Goal: Task Accomplishment & Management: Manage account settings

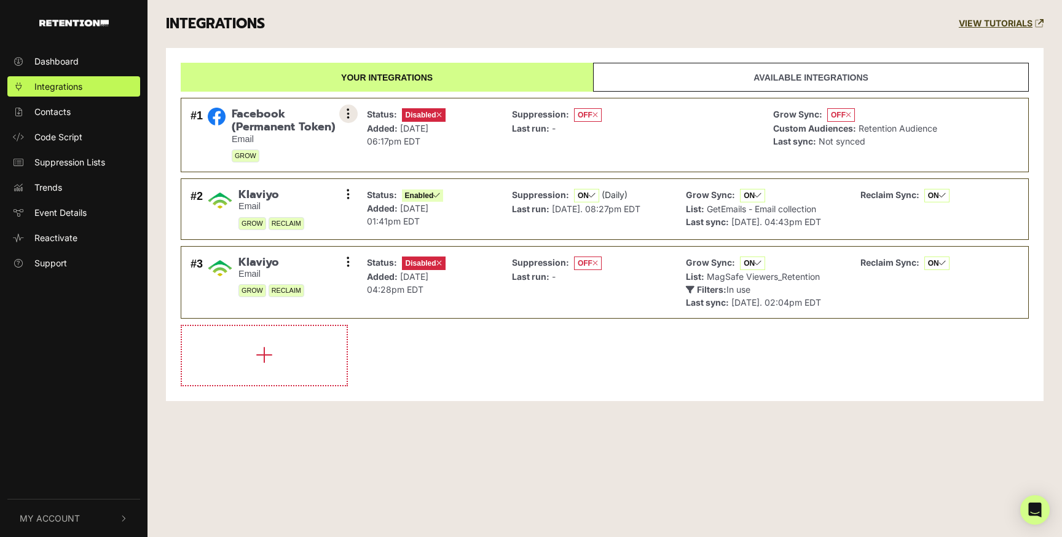
click at [346, 116] on button at bounding box center [348, 114] width 18 height 18
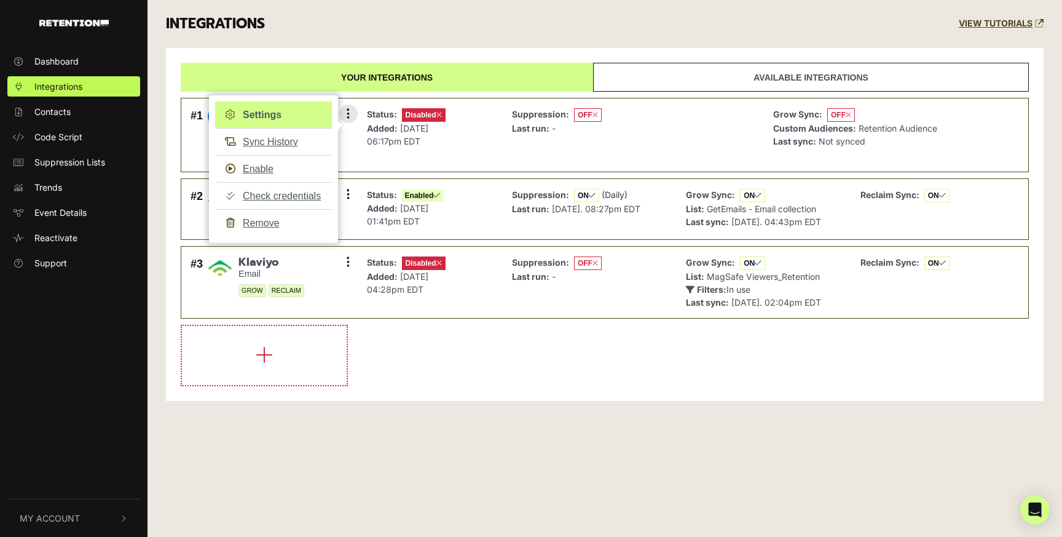
click at [275, 114] on link "Settings" at bounding box center [273, 114] width 117 height 27
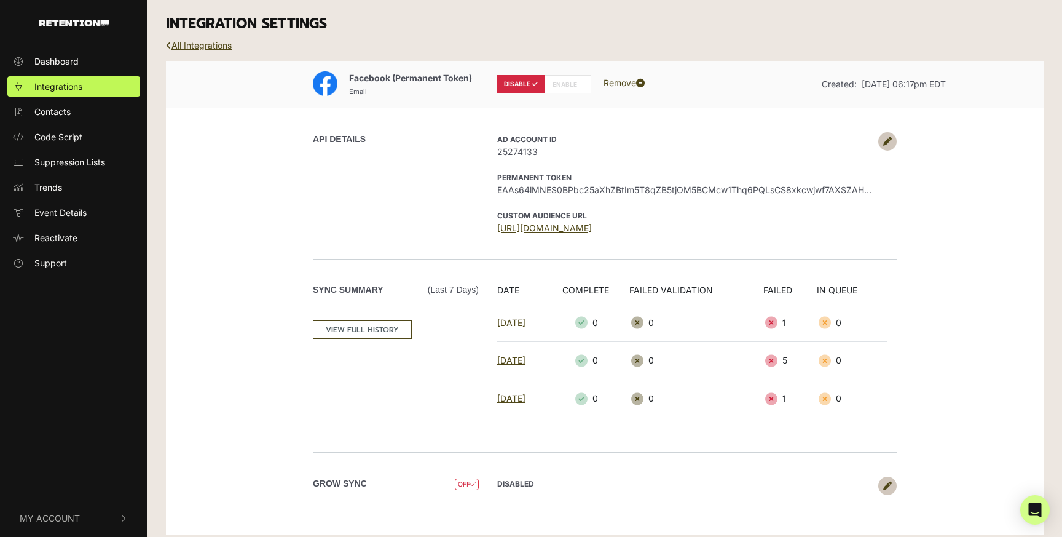
click at [256, 43] on div "INTEGRATION SETTINGS" at bounding box center [605, 24] width 896 height 48
click at [292, 38] on div "INTEGRATION SETTINGS" at bounding box center [605, 24] width 896 height 48
click at [216, 45] on link "All Integrations" at bounding box center [199, 45] width 66 height 10
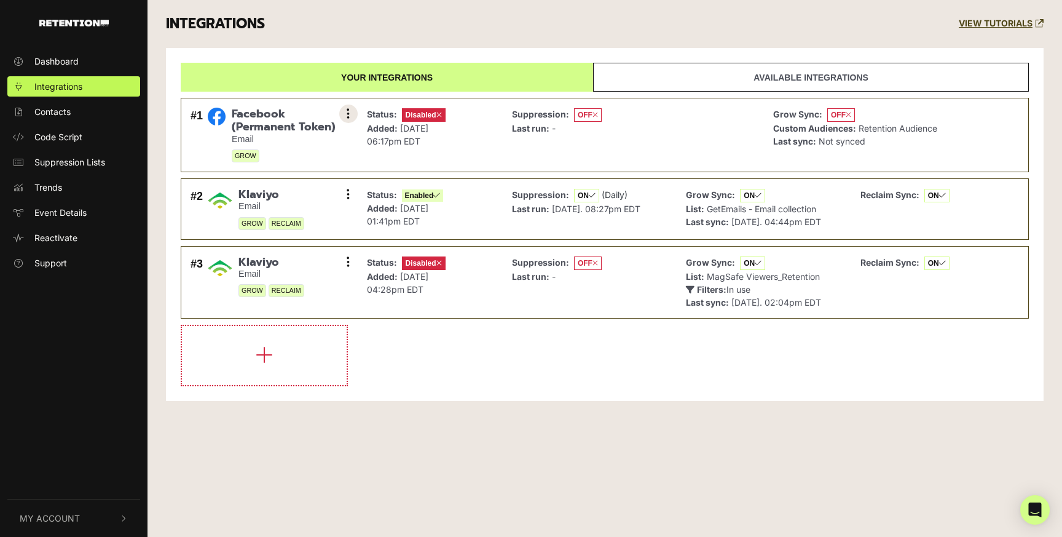
click at [347, 109] on icon at bounding box center [348, 114] width 3 height 12
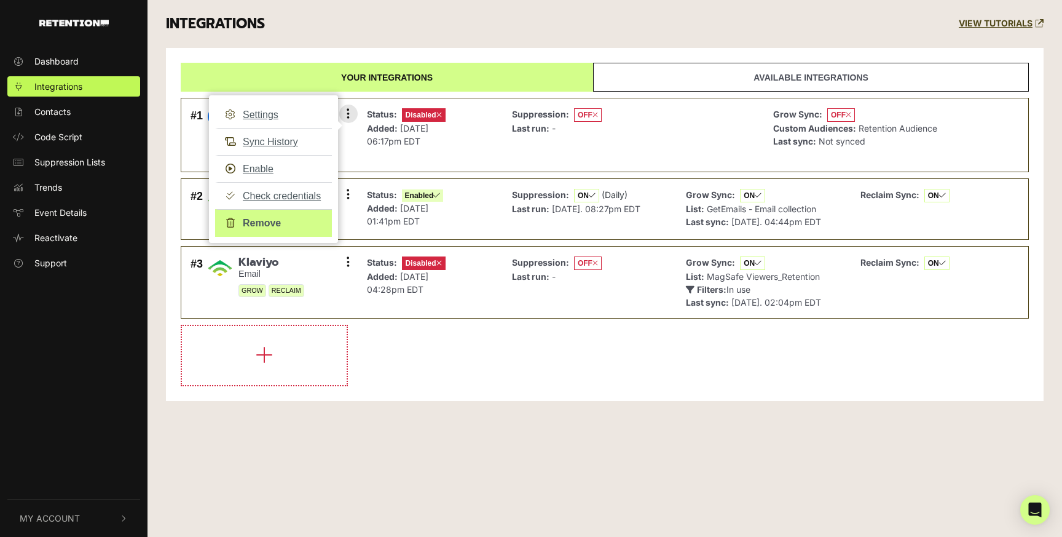
click at [258, 218] on link "Remove" at bounding box center [273, 223] width 117 height 28
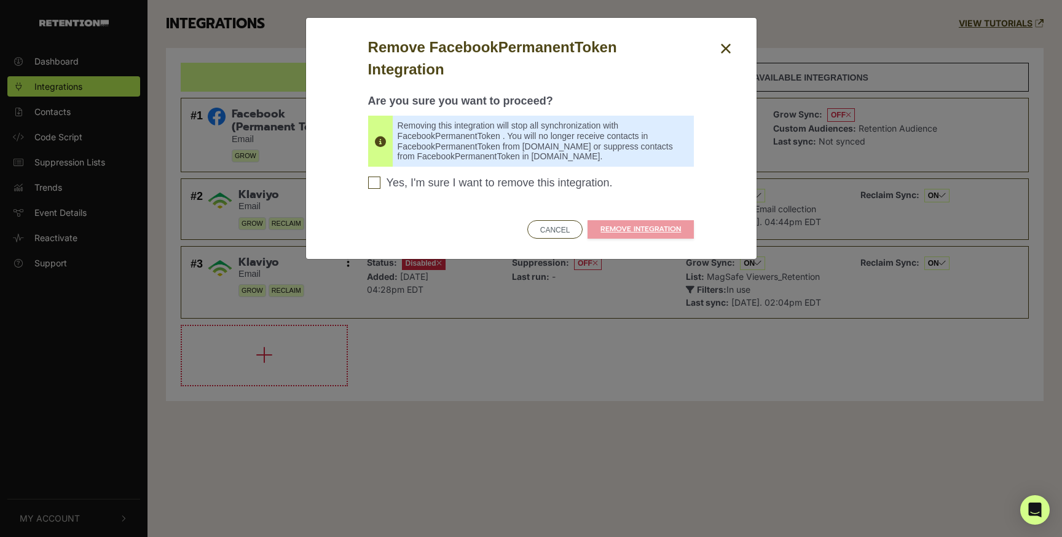
click at [540, 187] on span "Yes, I'm sure I want to remove this integration." at bounding box center [500, 183] width 226 height 14
click at [381, 187] on input "Yes, I'm sure I want to remove this integration. Please confirm to continue" at bounding box center [374, 182] width 12 height 12
checkbox input "true"
click at [614, 232] on link "REMOVE INTEGRATION" at bounding box center [641, 229] width 106 height 18
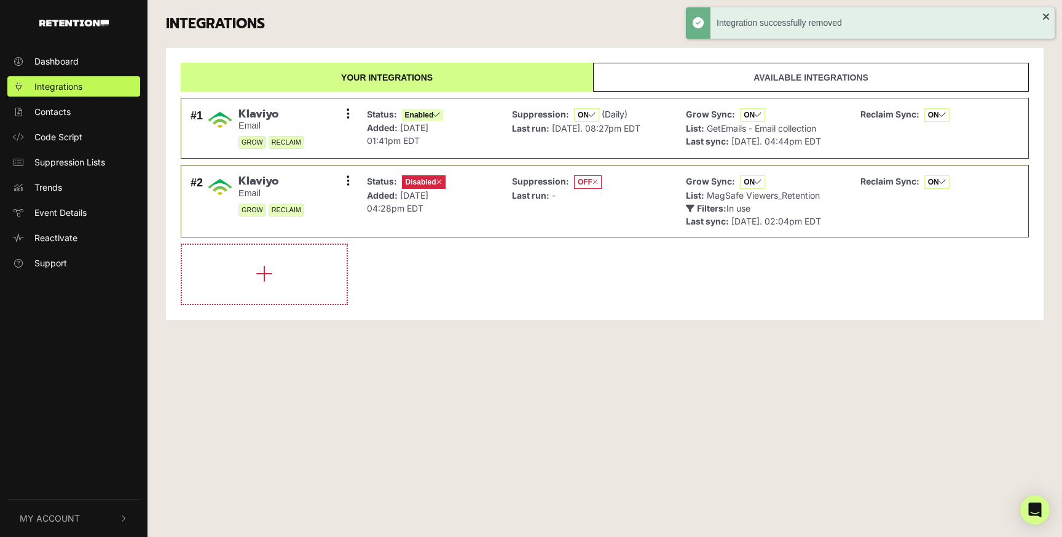
click at [762, 88] on link "Available integrations" at bounding box center [811, 77] width 436 height 29
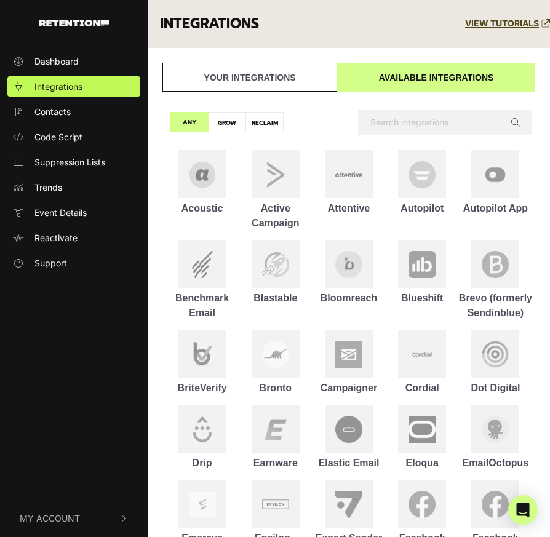
click at [223, 76] on link "Your integrations" at bounding box center [249, 77] width 175 height 29
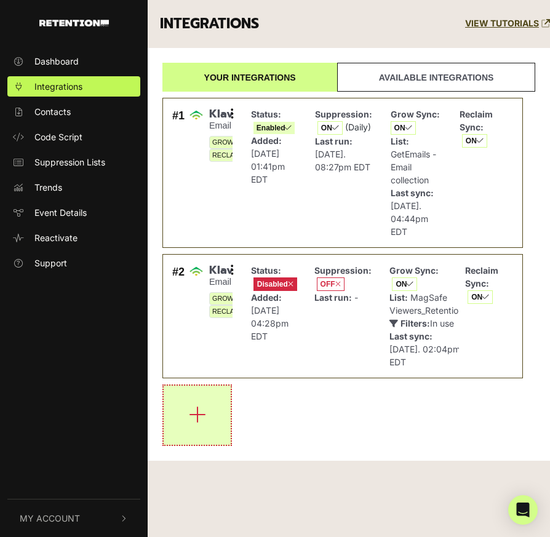
click at [200, 422] on icon "button" at bounding box center [197, 415] width 17 height 20
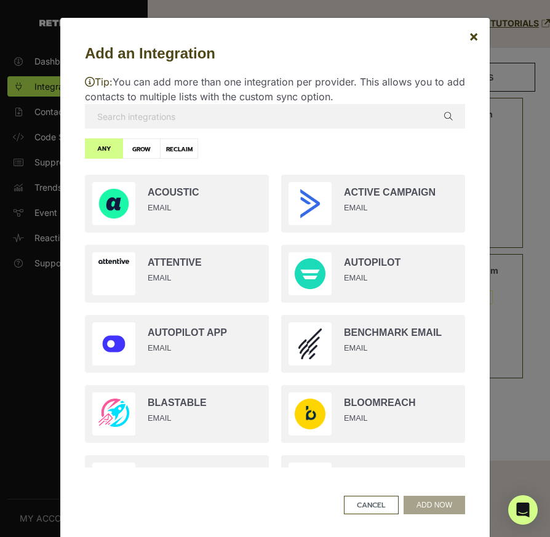
click at [209, 122] on input "text" at bounding box center [275, 116] width 380 height 25
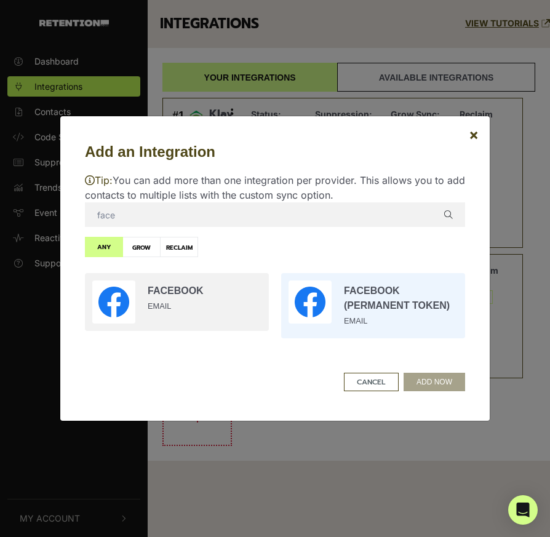
type input "face"
click at [380, 305] on input "radio" at bounding box center [373, 305] width 196 height 77
radio input "true"
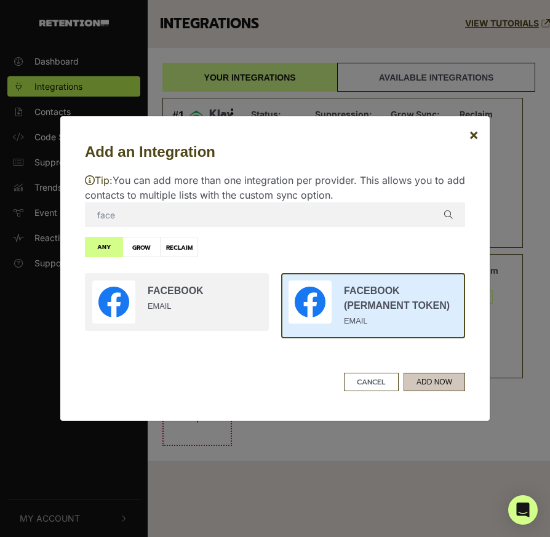
click at [433, 387] on button "ADD NOW" at bounding box center [433, 382] width 61 height 18
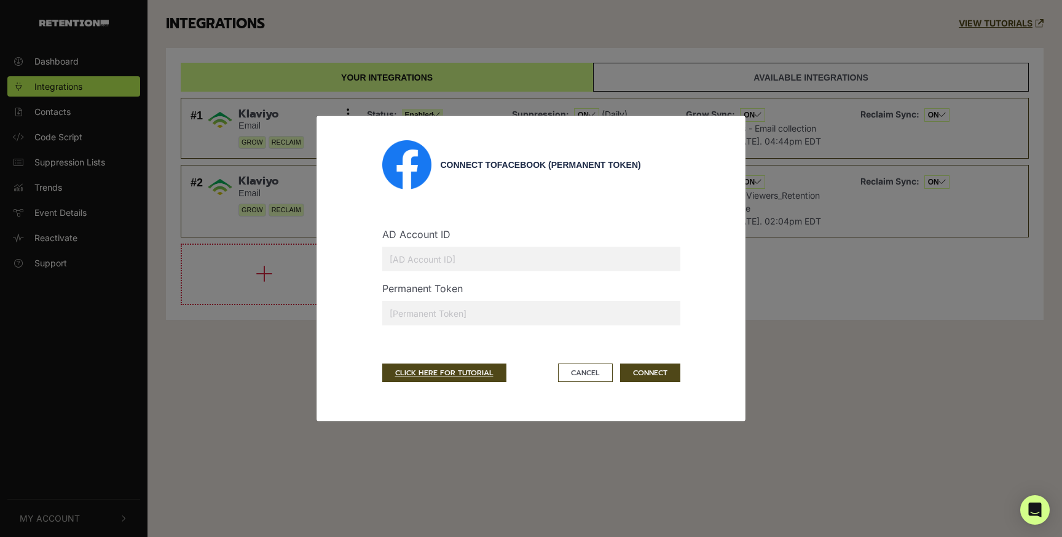
click at [427, 266] on input "text" at bounding box center [531, 259] width 298 height 25
paste input "25274133"
type input "25274133"
click at [419, 316] on input "text" at bounding box center [531, 313] width 298 height 25
paste input "EAAs64lMNES0BPapZC420fyG9ZBu4eezCBy2J3aZBj6oZBeg3IkadD6sSP90lLHCrNxCYZCM552akZC…"
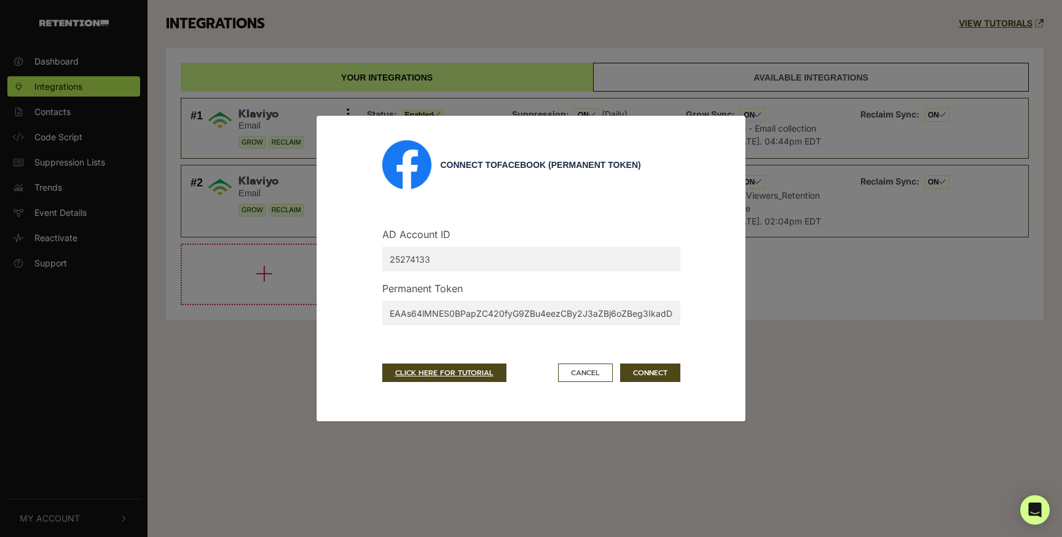
scroll to position [0, 802]
type input "EAAs64lMNES0BPapZC420fyG9ZBu4eezCBy2J3aZBj6oZBeg3IkadD6sSP90lLHCrNxCYZCM552akZC…"
click at [649, 378] on button "CONNECT" at bounding box center [650, 372] width 60 height 18
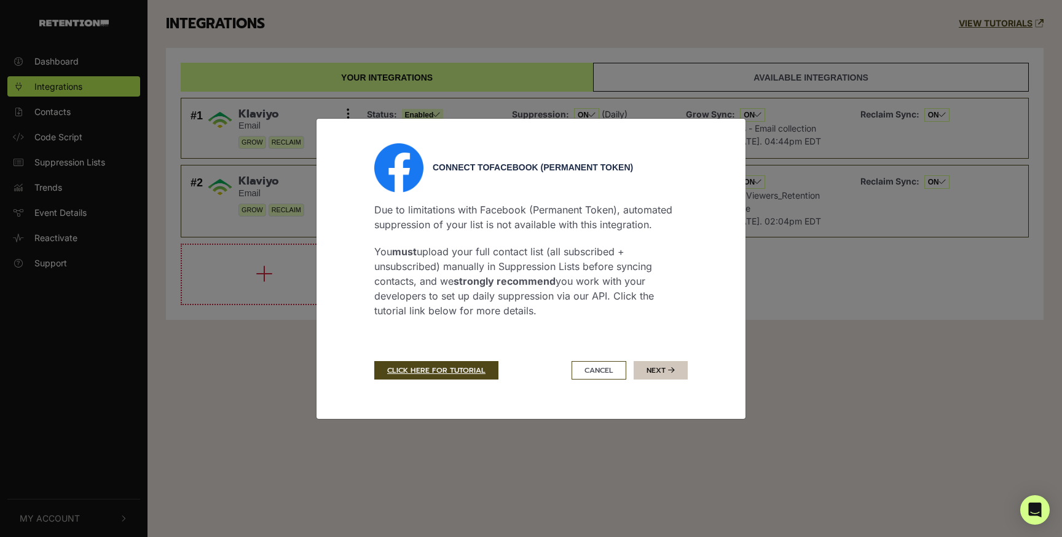
click at [663, 373] on button "Next" at bounding box center [661, 370] width 54 height 18
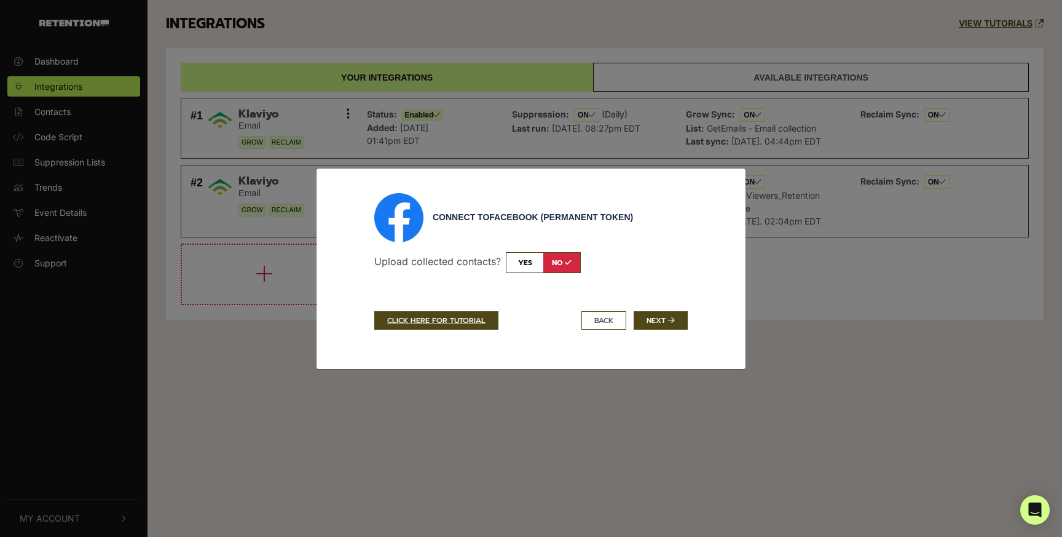
click at [523, 263] on input "checkbox" at bounding box center [543, 262] width 75 height 21
checkbox input "true"
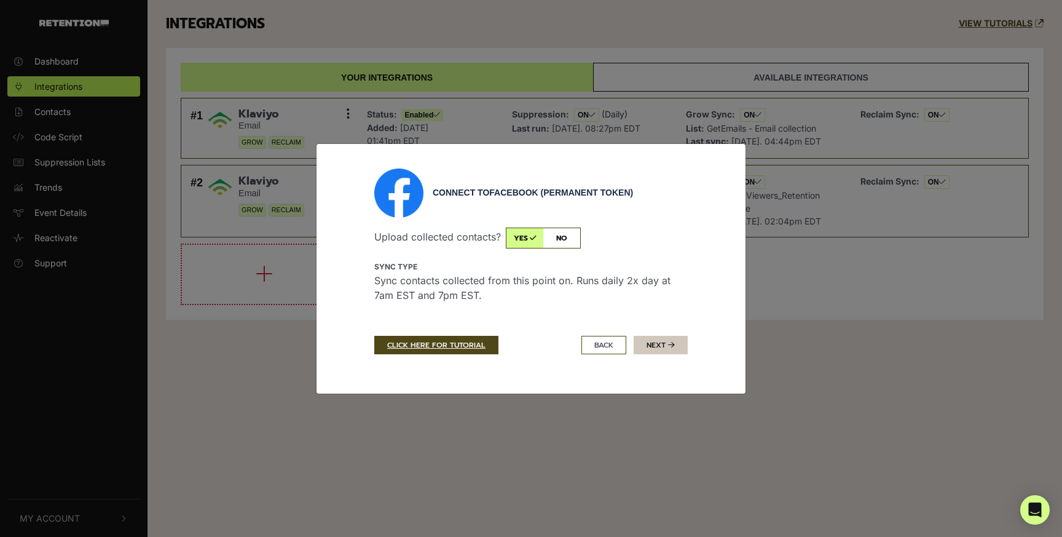
click at [665, 341] on button "Next" at bounding box center [661, 345] width 54 height 18
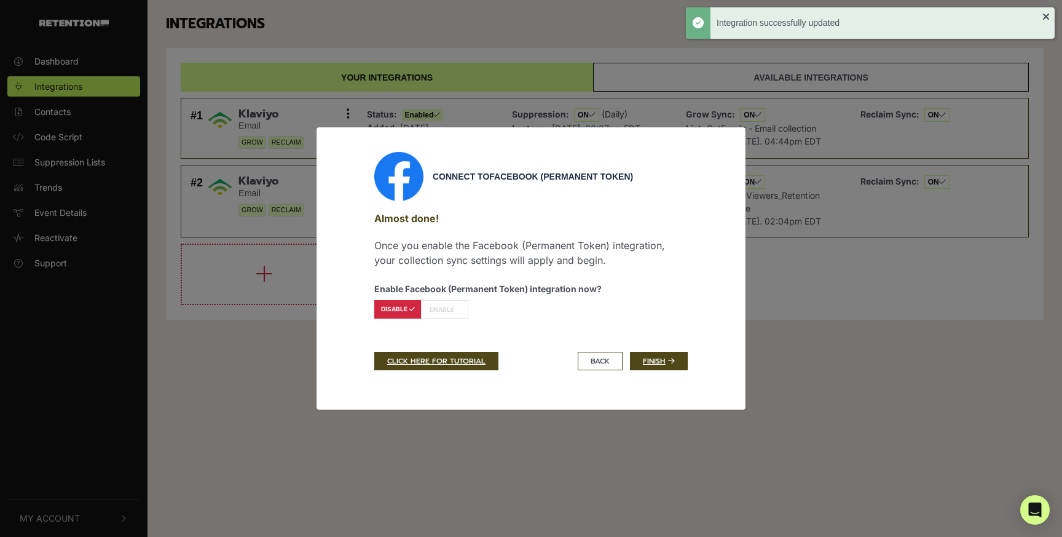
click at [437, 312] on label "ENABLE" at bounding box center [444, 309] width 47 height 18
click at [448, 315] on label "ENABLE" at bounding box center [444, 309] width 47 height 18
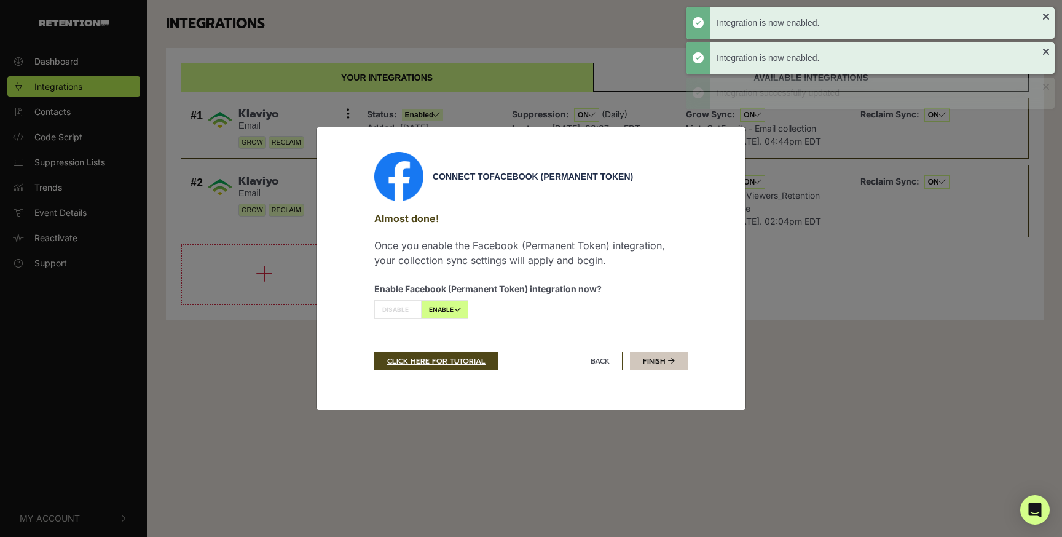
click at [652, 360] on link "Finish" at bounding box center [659, 361] width 58 height 18
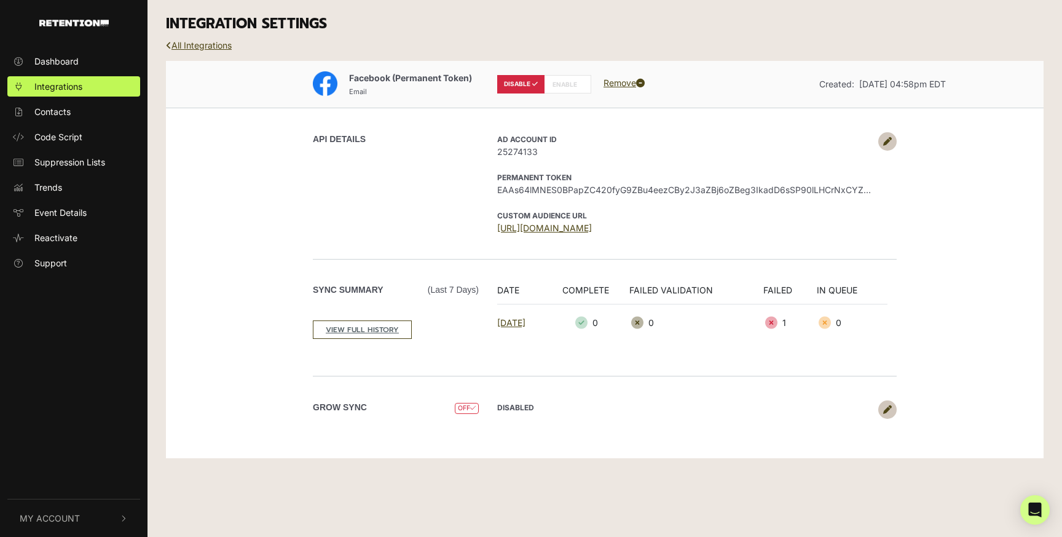
click at [468, 408] on span "OFF" at bounding box center [467, 409] width 24 height 12
click at [174, 43] on link "All Integrations" at bounding box center [199, 45] width 66 height 10
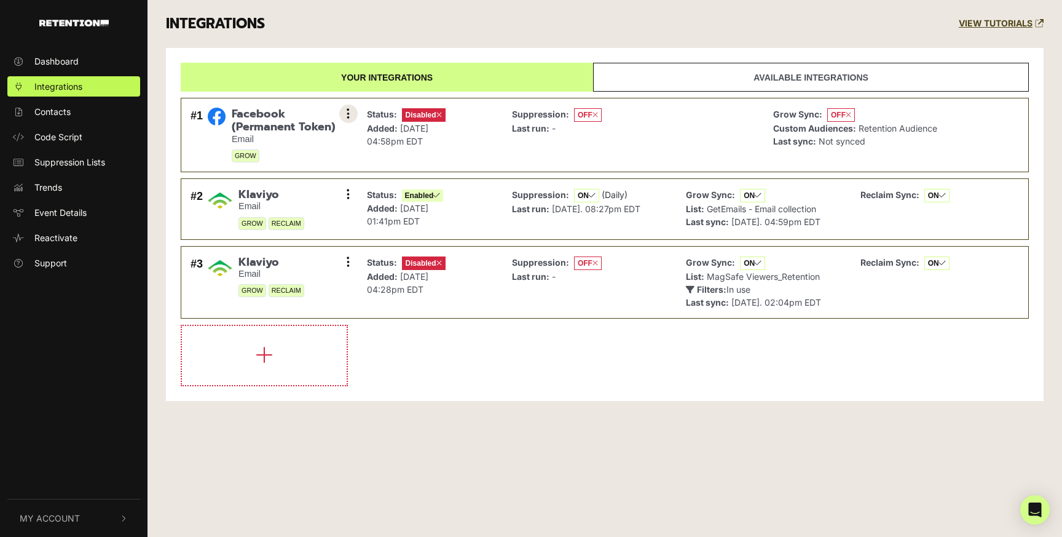
click at [350, 111] on button at bounding box center [348, 114] width 18 height 18
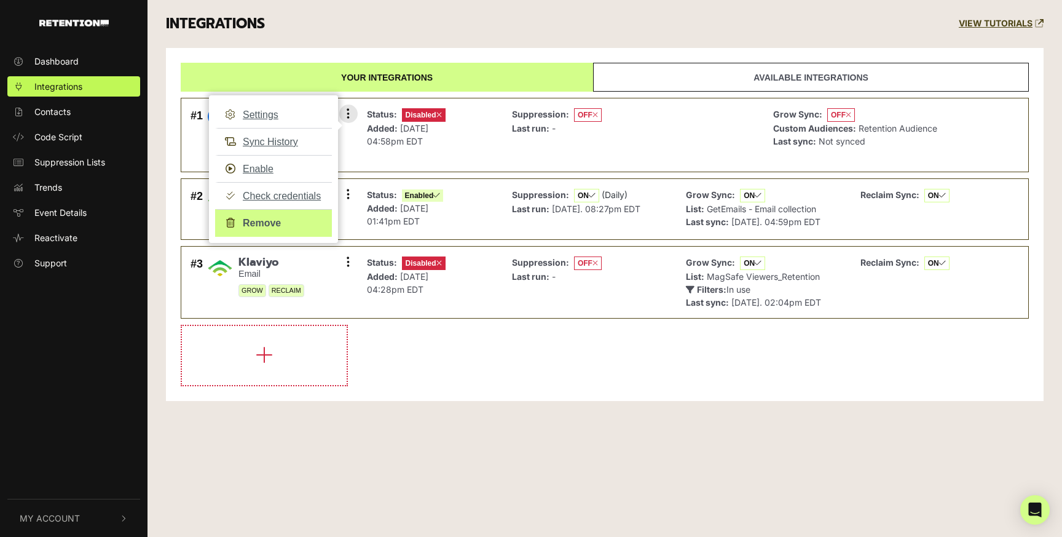
click at [297, 223] on link "Remove" at bounding box center [273, 223] width 117 height 28
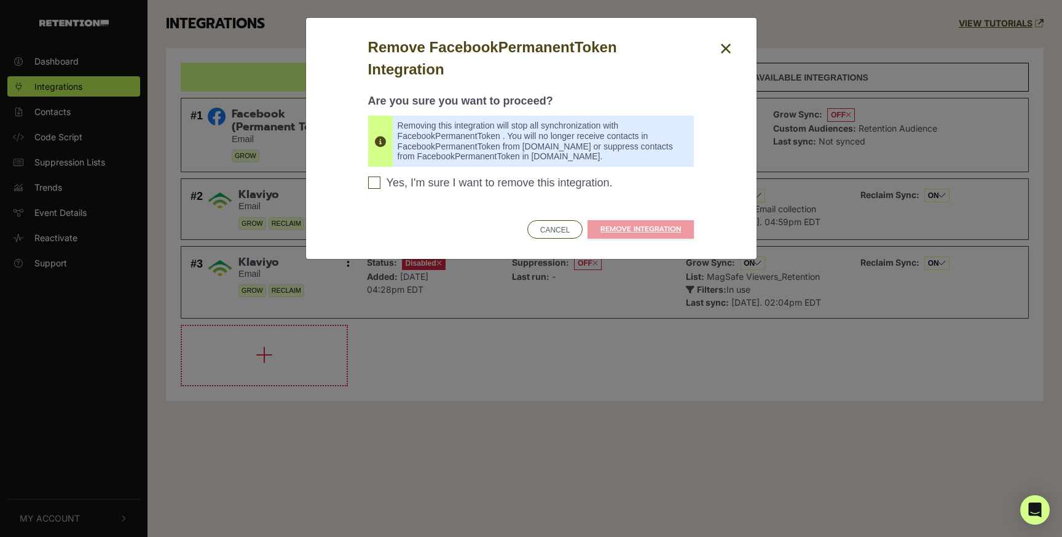
click at [550, 186] on span "Yes, I'm sure I want to remove this integration." at bounding box center [500, 183] width 226 height 14
click at [381, 186] on input "Yes, I'm sure I want to remove this integration. Please confirm to continue" at bounding box center [374, 182] width 12 height 12
checkbox input "true"
click at [615, 224] on link "REMOVE INTEGRATION" at bounding box center [641, 229] width 106 height 18
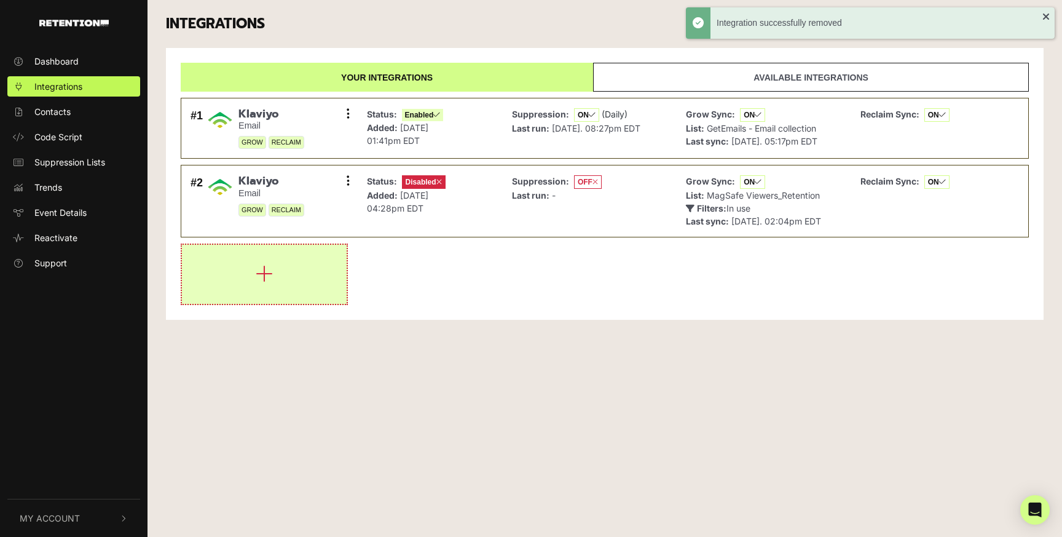
click at [253, 291] on button "button" at bounding box center [264, 274] width 165 height 59
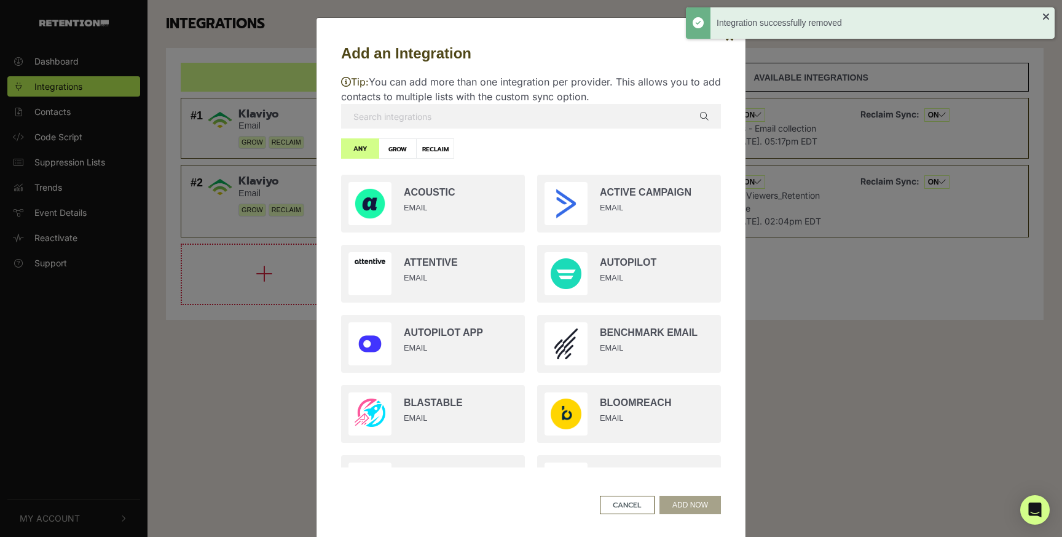
click at [413, 115] on input "text" at bounding box center [531, 116] width 380 height 25
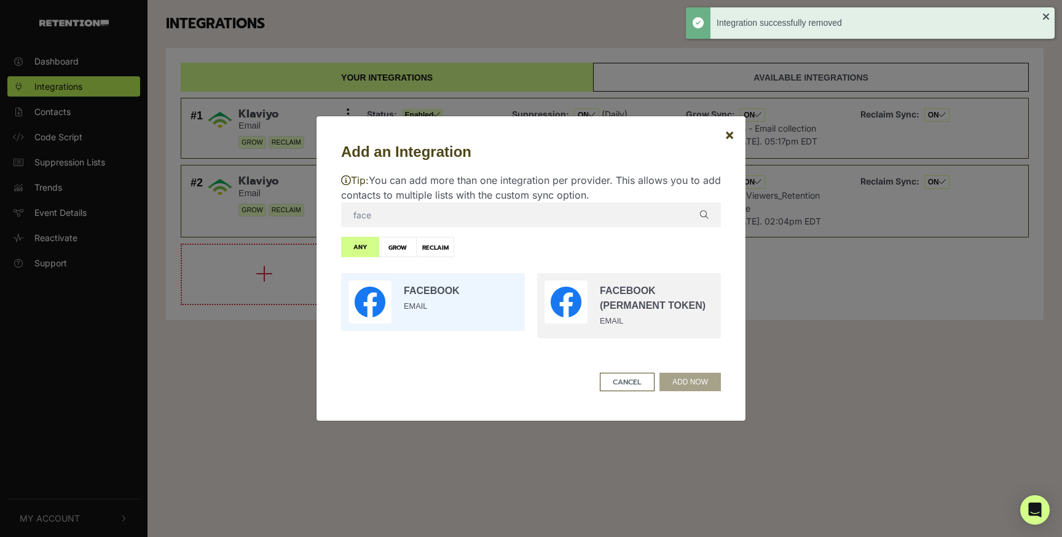
type input "face"
click at [422, 320] on input "radio" at bounding box center [433, 302] width 196 height 70
radio input "true"
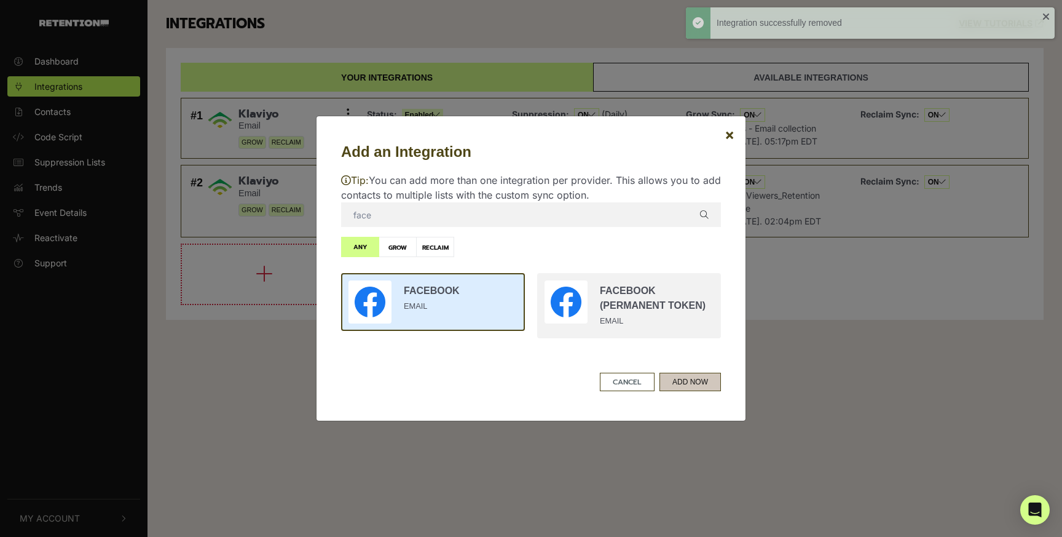
click at [699, 376] on button "ADD NOW" at bounding box center [690, 382] width 61 height 18
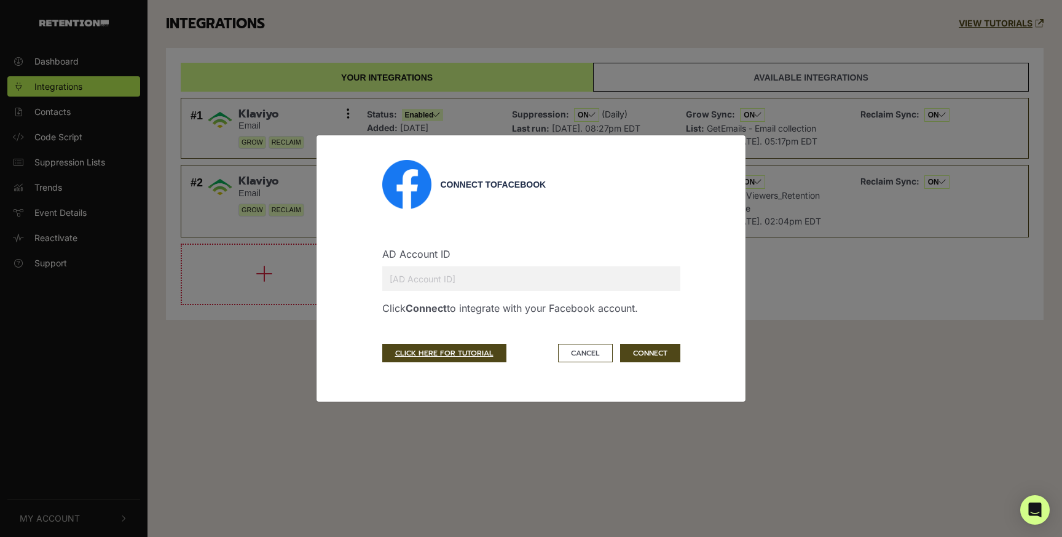
click at [482, 285] on input "text" at bounding box center [531, 278] width 298 height 25
paste input "25274133"
type input "25274133"
click at [642, 352] on button "CONNECT" at bounding box center [650, 353] width 60 height 18
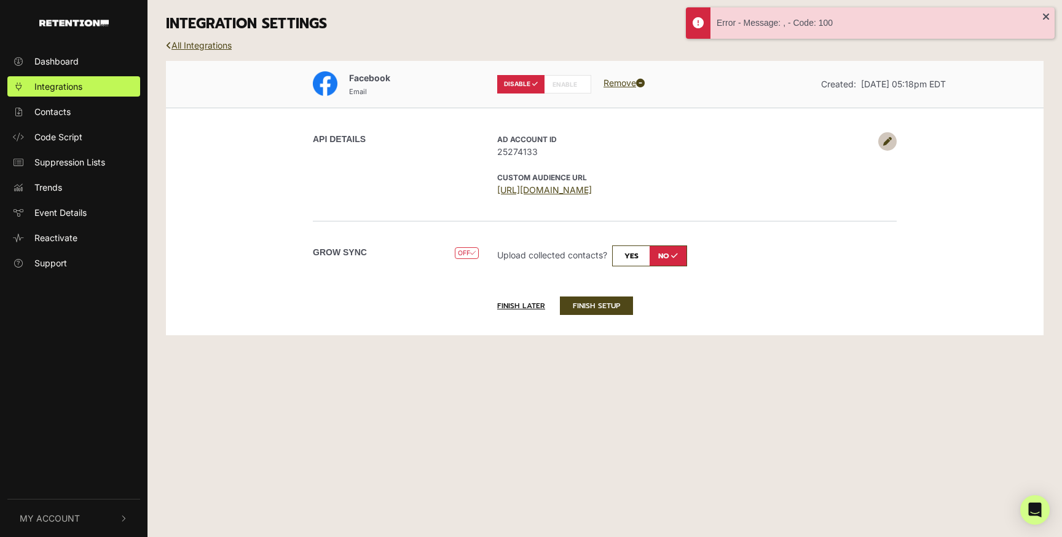
click at [630, 258] on input "checkbox" at bounding box center [649, 255] width 75 height 21
checkbox input "true"
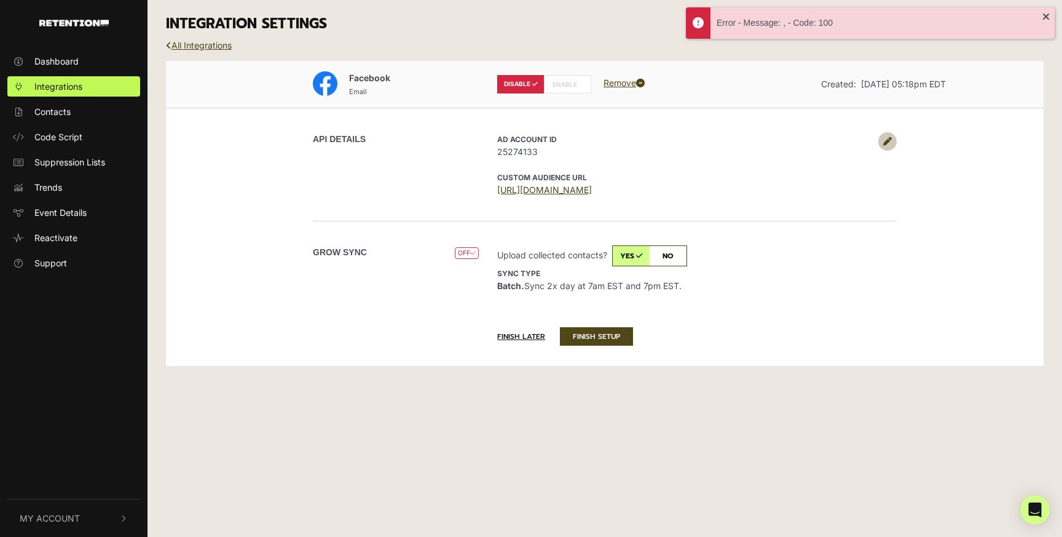
click at [576, 85] on label "ENABLE" at bounding box center [567, 84] width 47 height 18
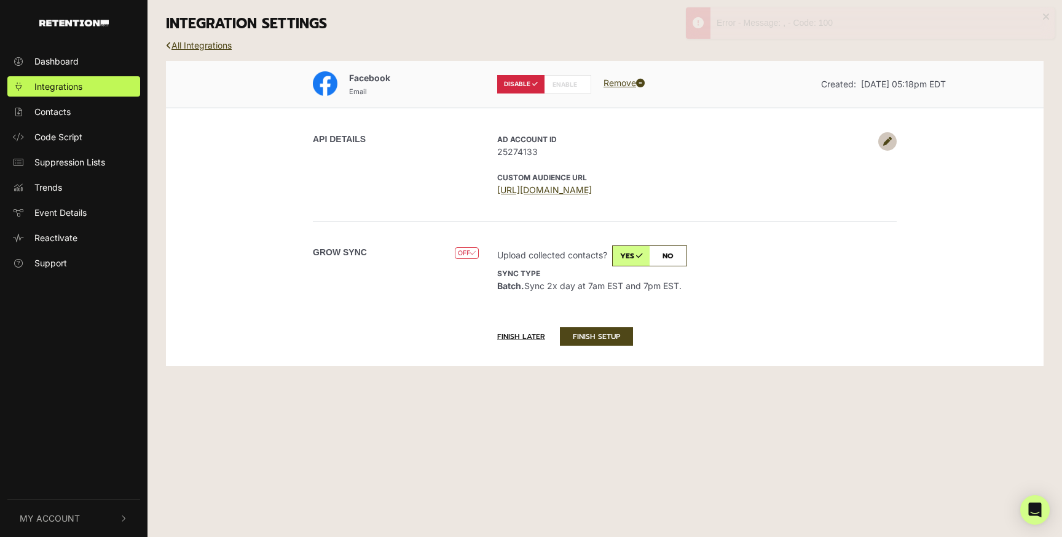
radio input "false"
radio input "true"
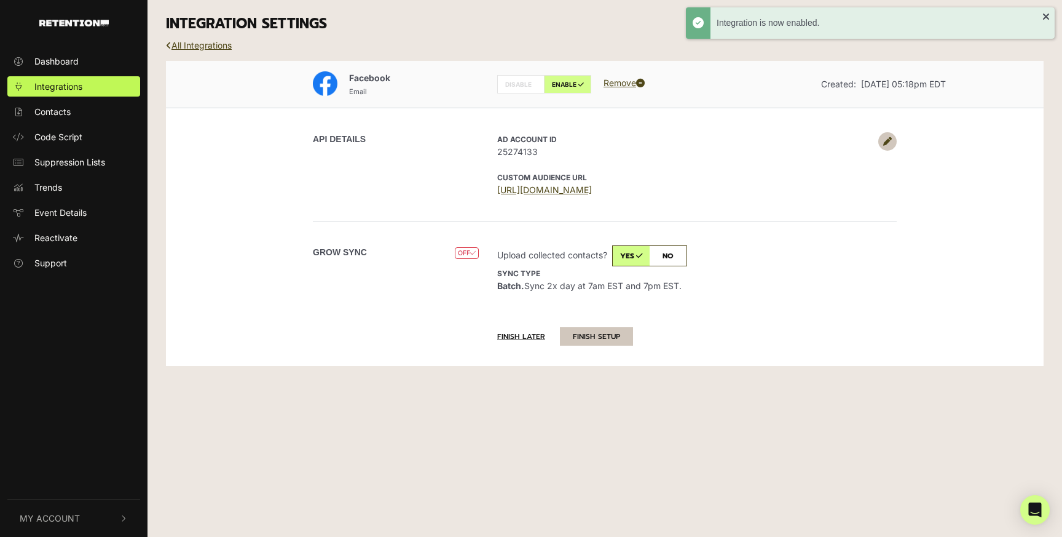
click at [578, 338] on button "FINISH SETUP" at bounding box center [596, 336] width 73 height 18
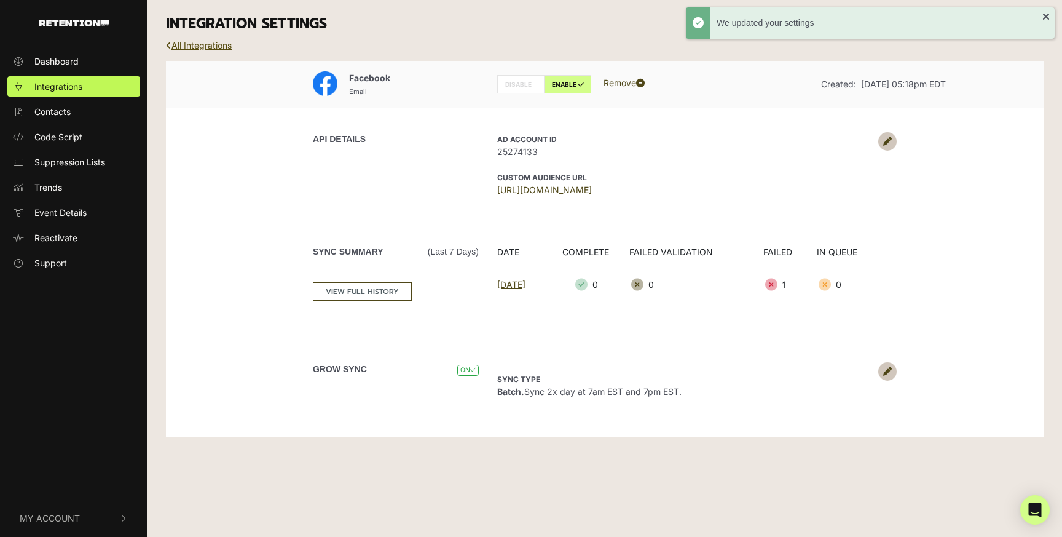
click at [207, 45] on link "All Integrations" at bounding box center [199, 45] width 66 height 10
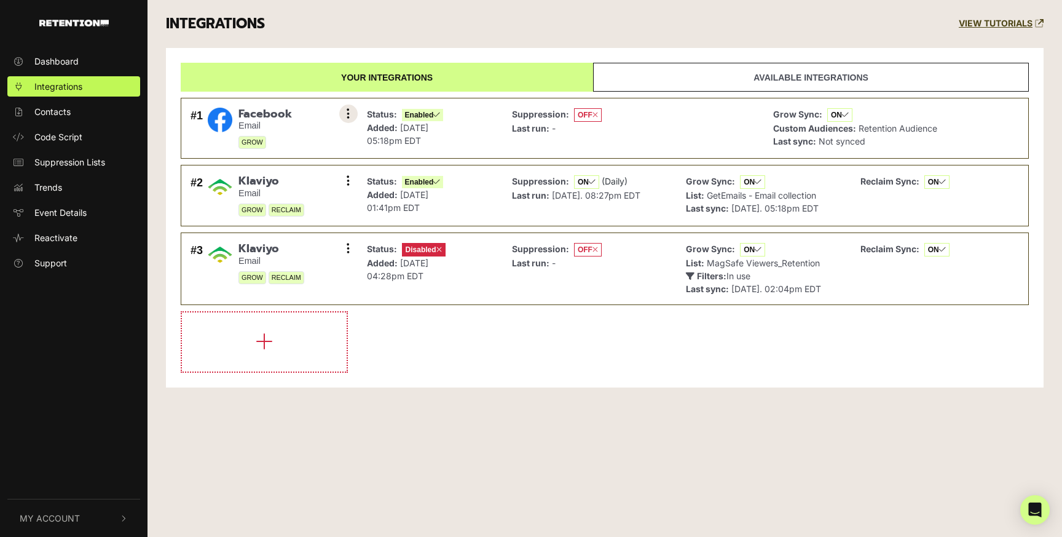
click at [348, 115] on icon at bounding box center [348, 114] width 3 height 12
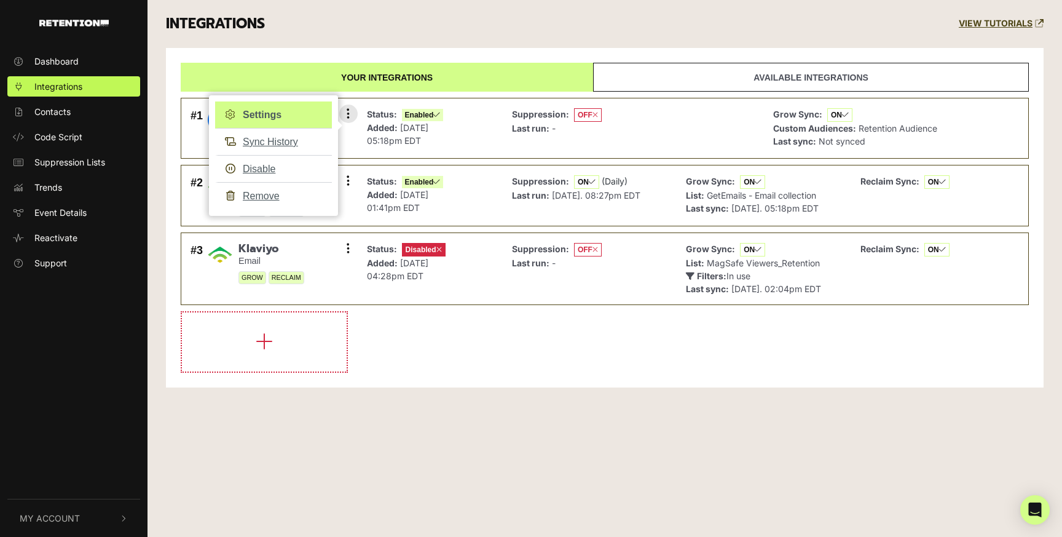
click at [282, 114] on link "Settings" at bounding box center [273, 114] width 117 height 27
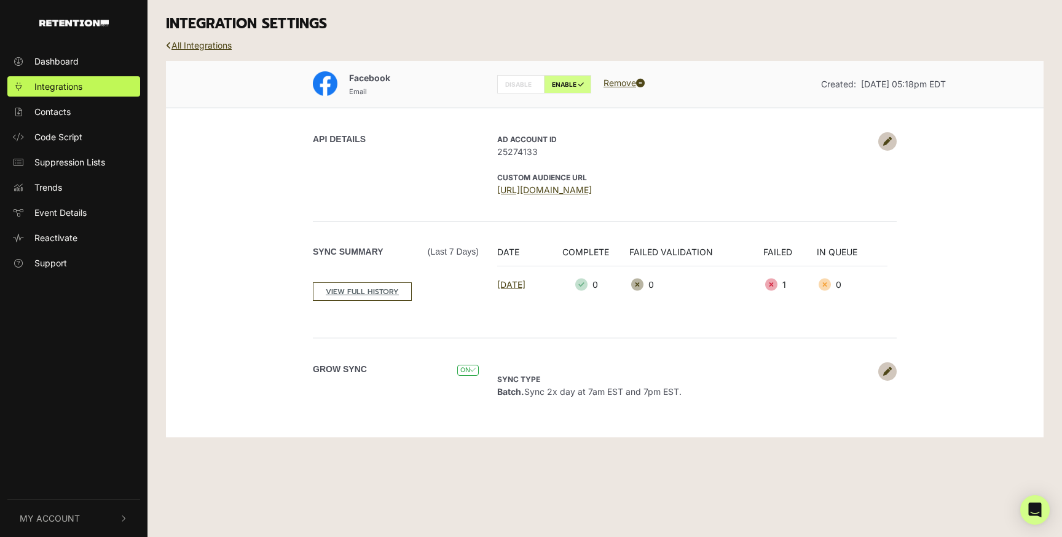
click at [886, 372] on icon at bounding box center [887, 371] width 9 height 9
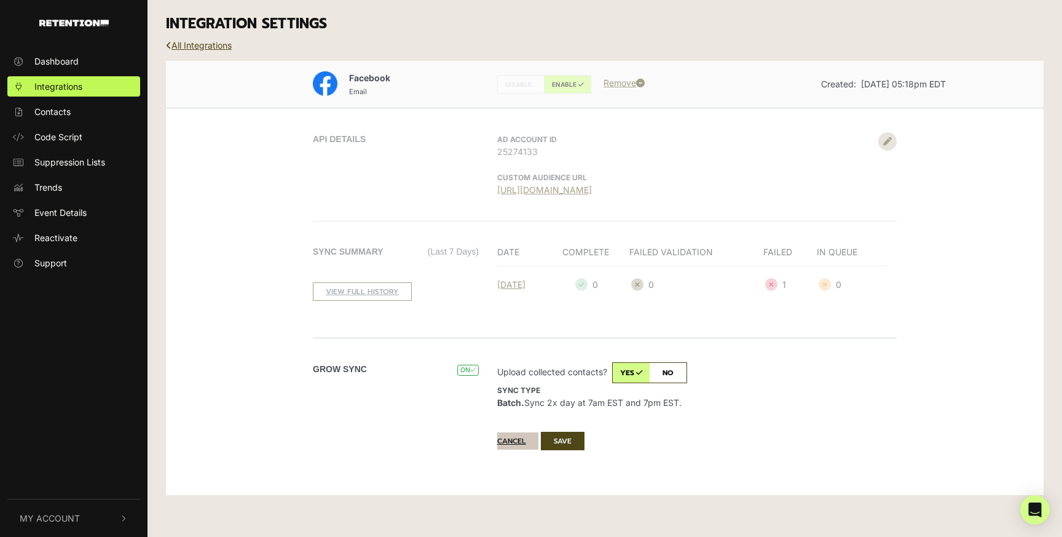
click at [511, 438] on button "Cancel" at bounding box center [517, 440] width 41 height 17
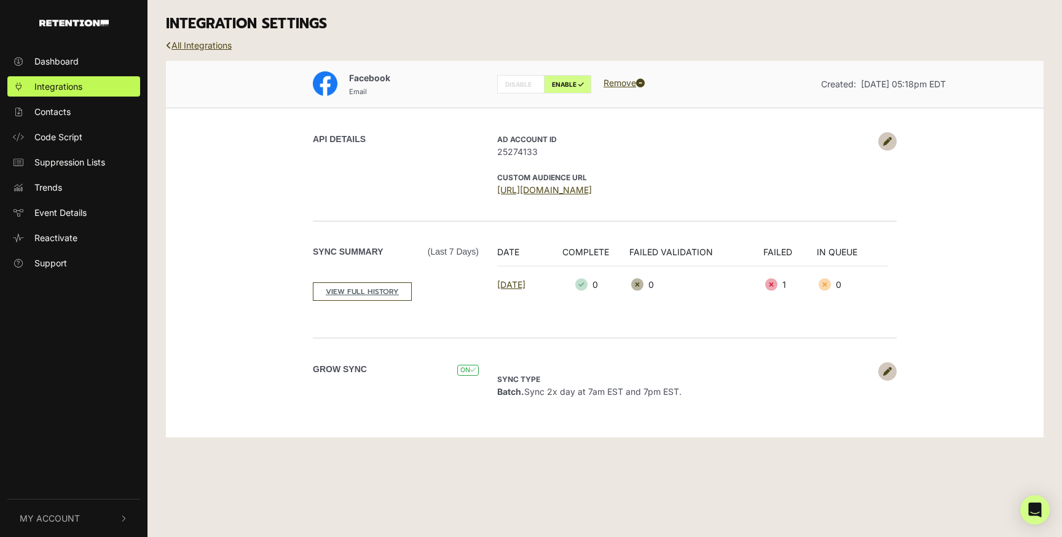
click at [881, 140] on link at bounding box center [888, 141] width 18 height 18
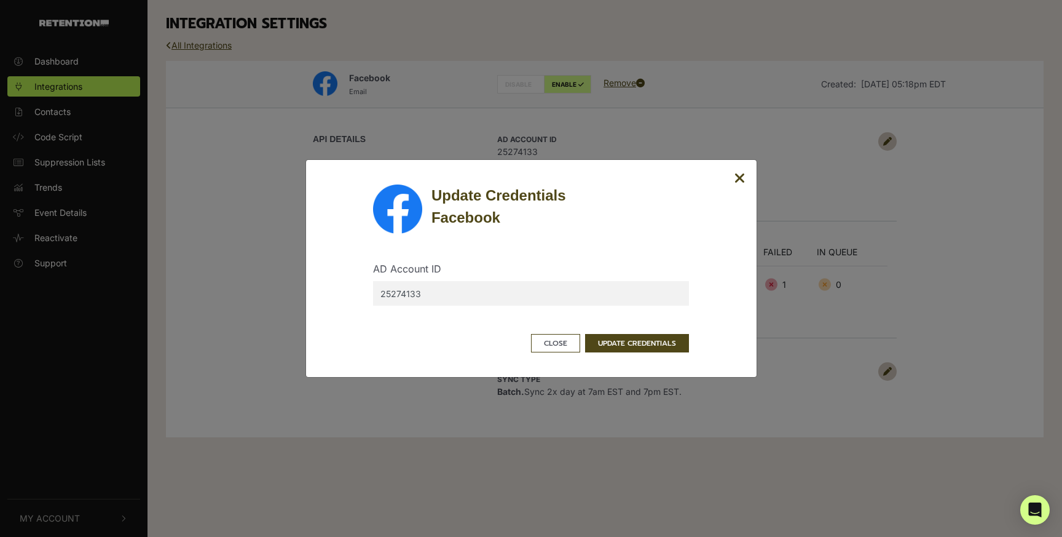
click at [746, 177] on div "Update Credentials Facebook AD Account ID 25274133 Close UPDATE CREDENTIALS" at bounding box center [532, 268] width 452 height 218
click at [731, 174] on div "Update Credentials Facebook AD Account ID 25274133 Close UPDATE CREDENTIALS" at bounding box center [532, 268] width 452 height 218
click at [735, 179] on icon "Close" at bounding box center [740, 178] width 11 height 15
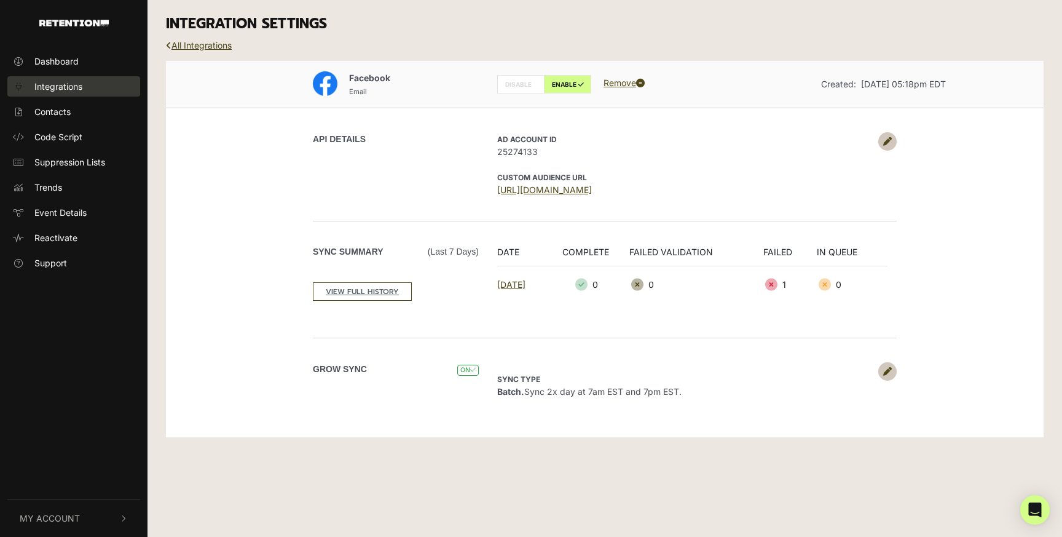
click at [78, 85] on span "Integrations" at bounding box center [58, 86] width 48 height 13
